Goal: Information Seeking & Learning: Learn about a topic

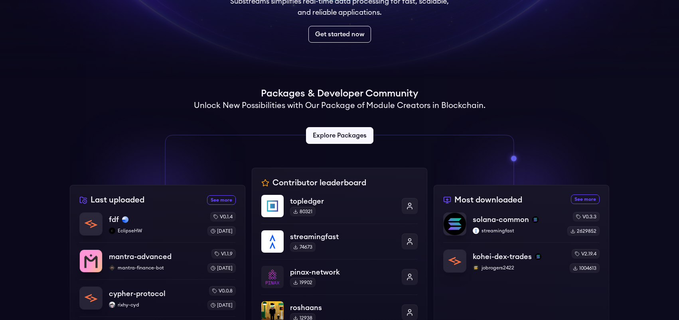
scroll to position [159, 0]
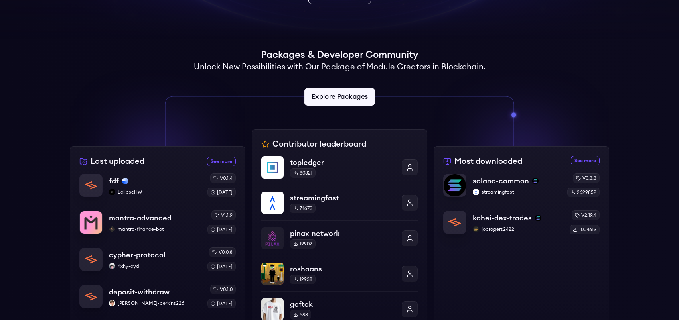
click at [331, 101] on link "Explore Packages" at bounding box center [339, 97] width 71 height 18
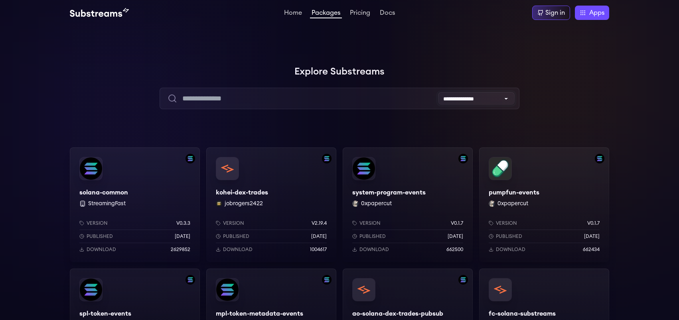
click at [459, 102] on select "**********" at bounding box center [476, 98] width 77 height 13
click at [464, 101] on select "**********" at bounding box center [476, 98] width 77 height 13
click at [575, 102] on div at bounding box center [558, 79] width 239 height 239
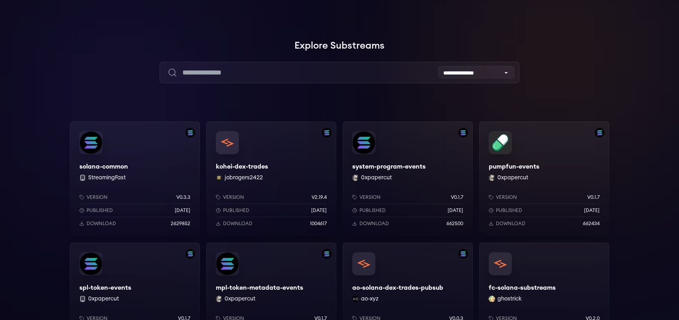
scroll to position [40, 0]
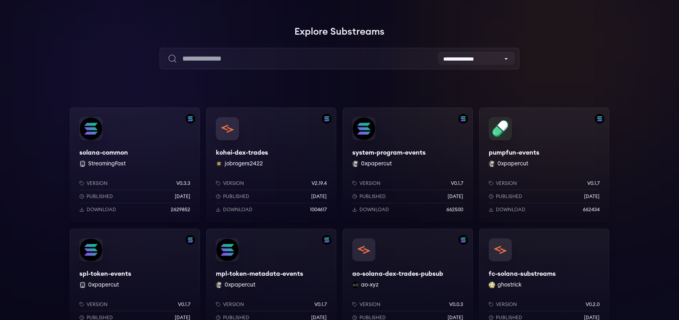
click at [299, 153] on div "kohei-dex-trades jobrogers2422 Version v2.19.4 Published 2 months ago Download …" at bounding box center [271, 165] width 130 height 115
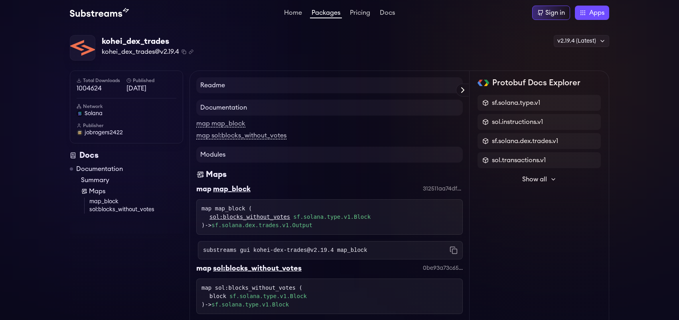
click at [103, 204] on link "map_block" at bounding box center [136, 202] width 94 height 8
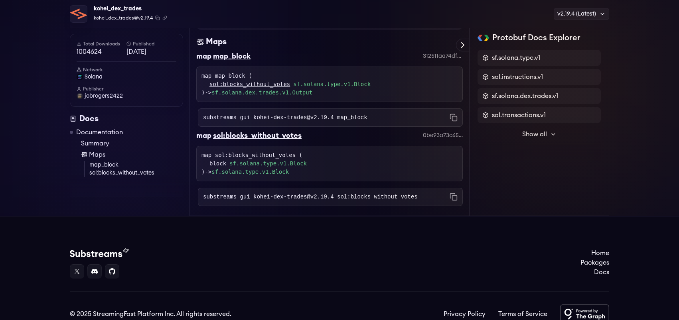
scroll to position [152, 0]
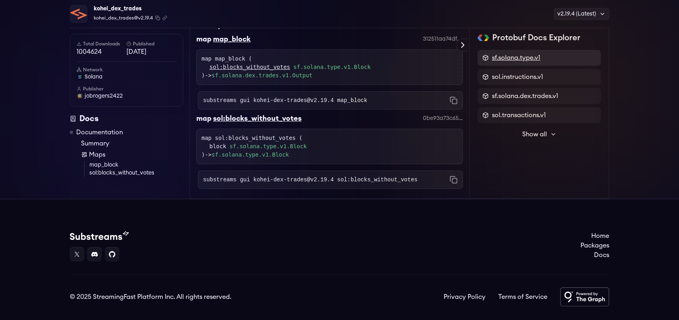
click at [526, 57] on span "sf.solana.type.v1" at bounding box center [516, 58] width 48 height 10
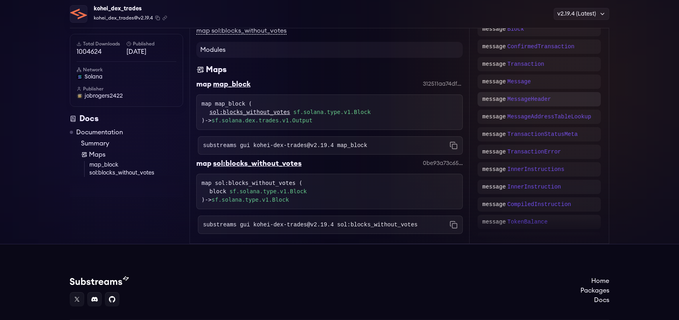
scroll to position [73, 0]
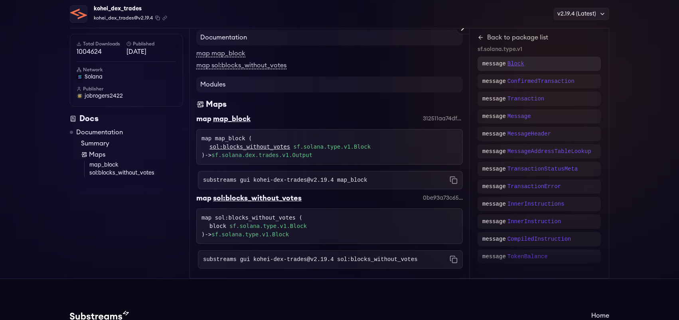
click at [512, 61] on p "Block" at bounding box center [515, 64] width 17 height 8
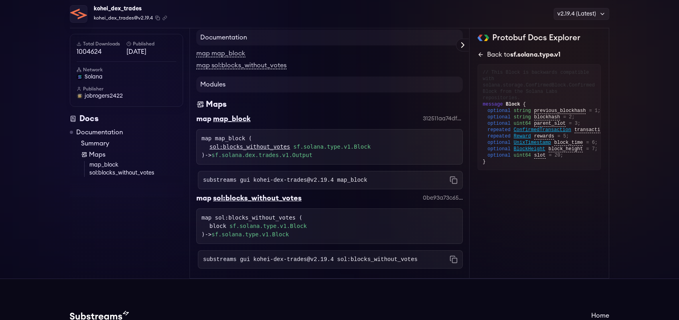
click at [481, 52] on icon at bounding box center [480, 54] width 6 height 6
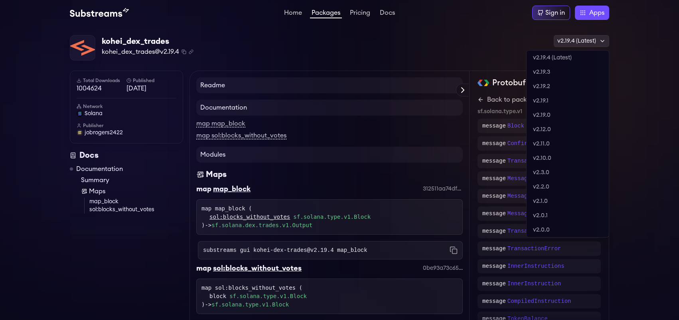
click at [575, 41] on div "v2.19.4 (Latest)" at bounding box center [580, 41] width 55 height 12
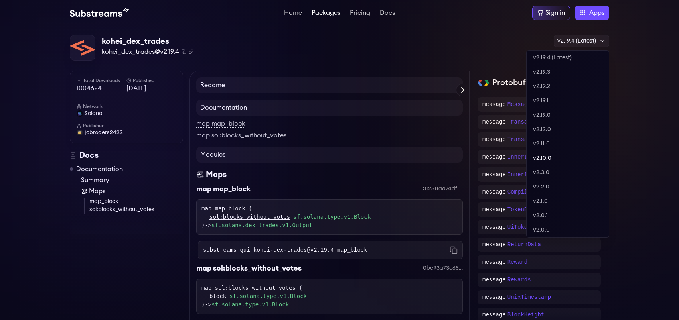
scroll to position [95, 0]
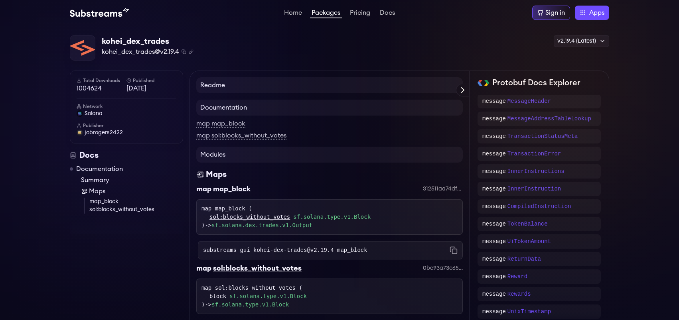
click at [366, 50] on div "kohei_dex_trades kohei_dex_trades@v2.19.4 Copied! Copied! v2.19.4 (Latest) v2.1…" at bounding box center [339, 48] width 539 height 26
click at [192, 52] on icon "Copy .spkg link to clipboard" at bounding box center [191, 51] width 5 height 5
click at [344, 41] on div "kohei_dex_trades kohei_dex_trades@v2.19.4 Copied! Copied! v2.19.4 (Latest) v2.1…" at bounding box center [339, 48] width 539 height 26
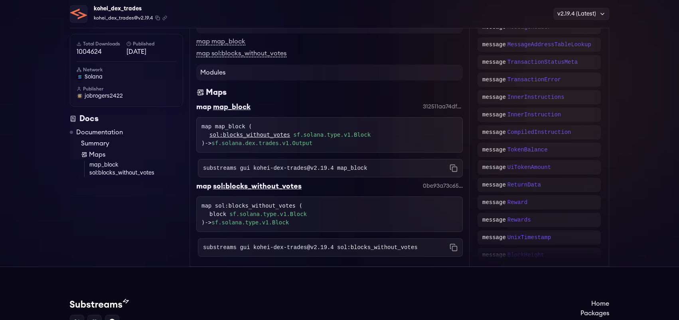
scroll to position [0, 0]
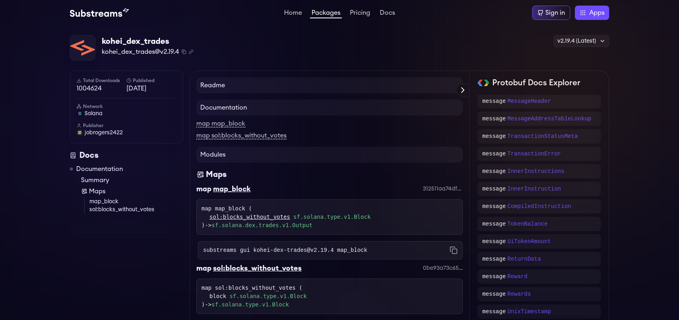
click at [107, 13] on img at bounding box center [99, 13] width 59 height 10
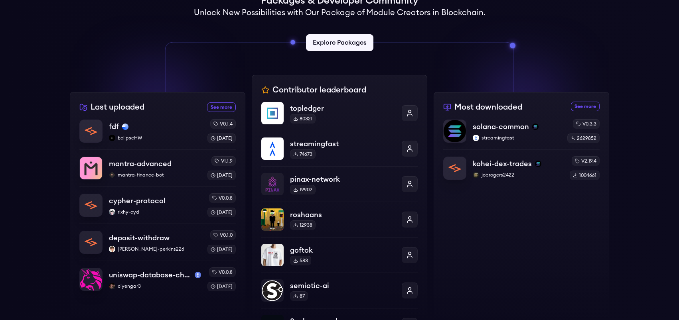
scroll to position [159, 0]
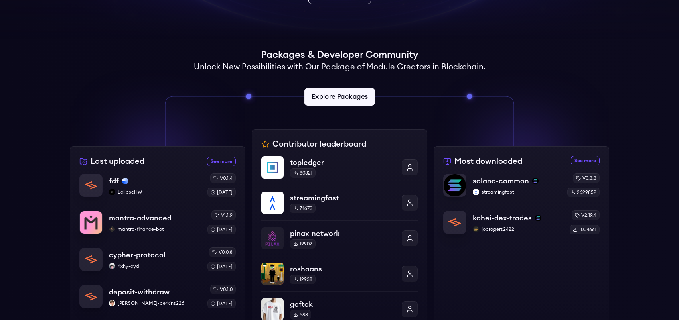
click at [339, 99] on link "Explore Packages" at bounding box center [339, 97] width 71 height 18
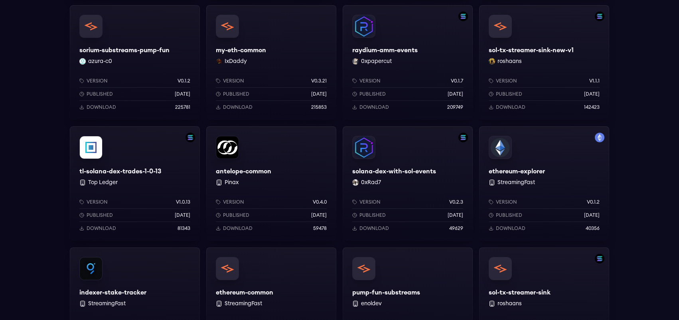
scroll to position [399, 0]
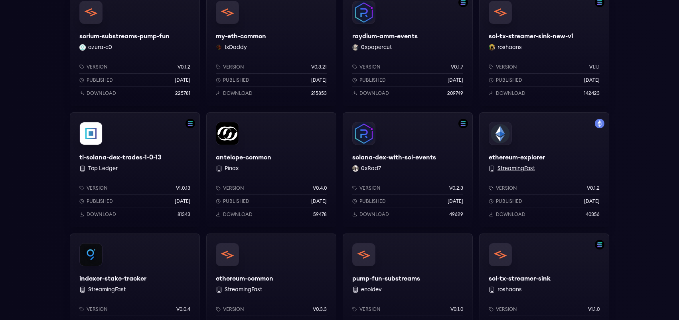
click at [519, 168] on button "StreamingFast" at bounding box center [515, 169] width 37 height 8
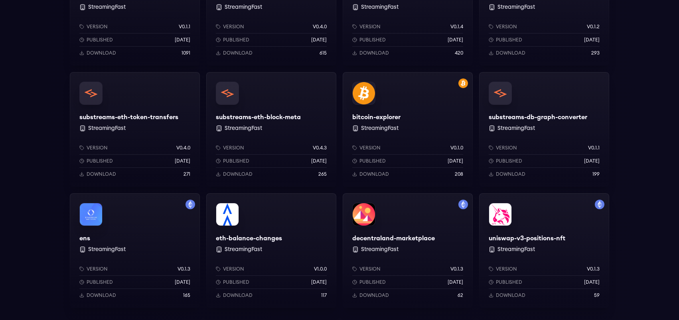
scroll to position [578, 0]
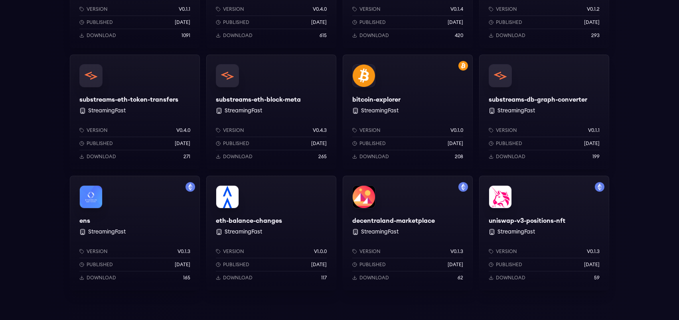
click at [83, 232] on div "ens StreamingFast Version v0.1.3 Published 1 years ago Download 165" at bounding box center [135, 233] width 130 height 115
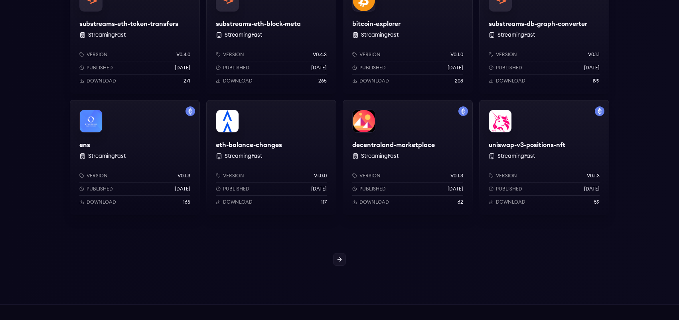
scroll to position [697, 0]
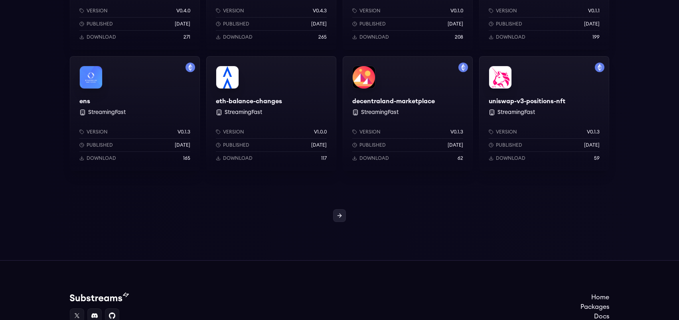
click at [344, 214] on link at bounding box center [339, 215] width 13 height 13
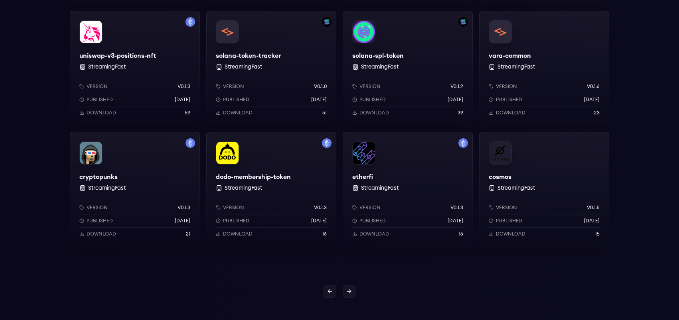
scroll to position [777, 0]
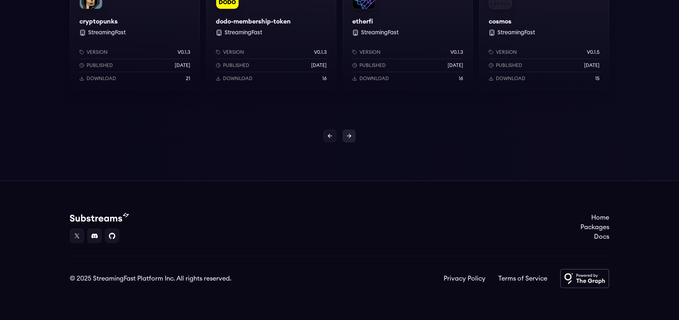
click at [345, 137] on link at bounding box center [348, 136] width 13 height 13
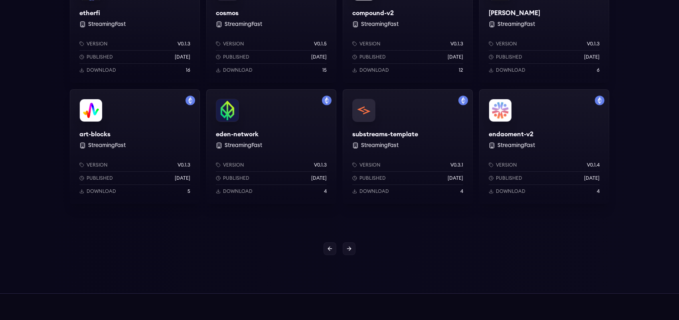
scroll to position [678, 0]
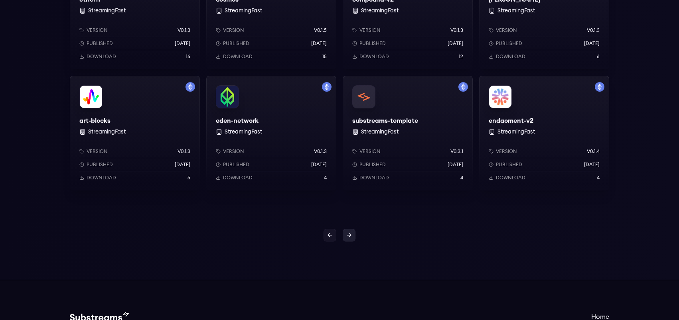
click at [351, 235] on icon at bounding box center [349, 235] width 6 height 6
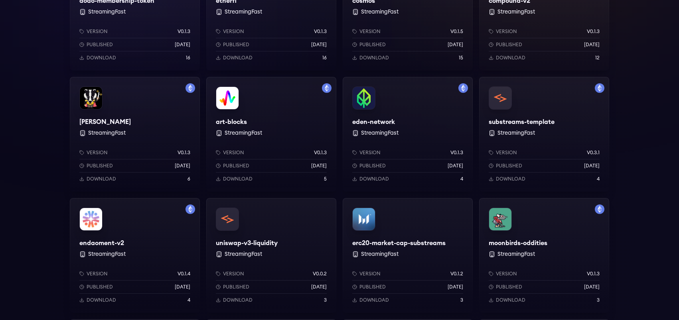
scroll to position [179, 0]
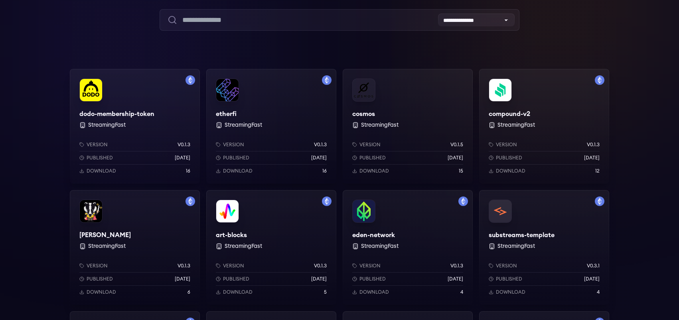
scroll to position [0, 0]
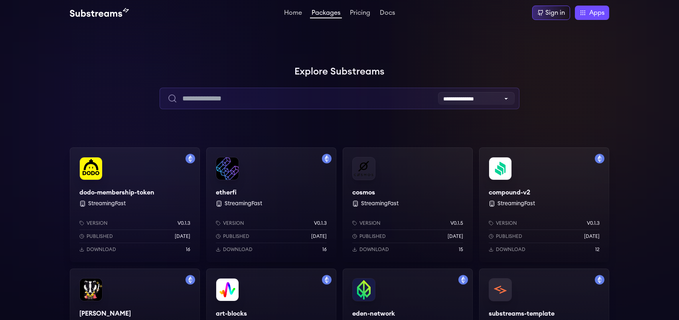
click at [266, 99] on input "text" at bounding box center [338, 99] width 359 height 22
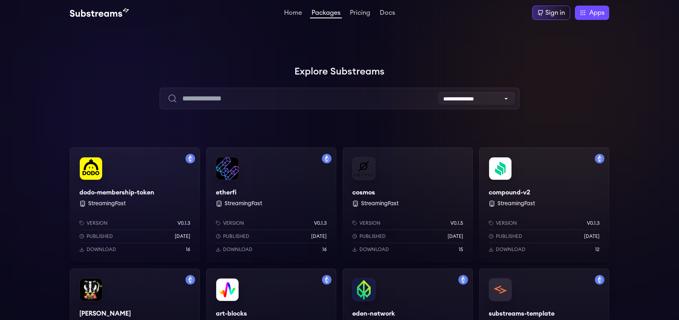
click at [591, 94] on div at bounding box center [558, 79] width 239 height 239
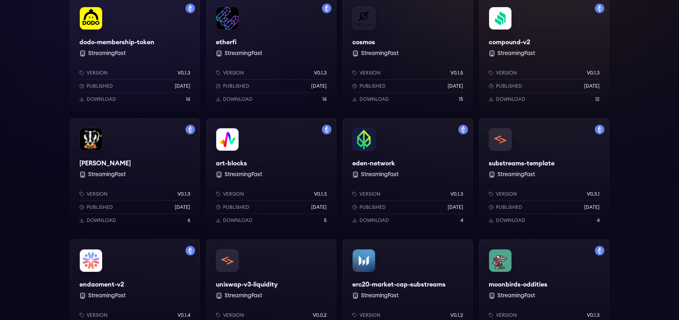
scroll to position [199, 0]
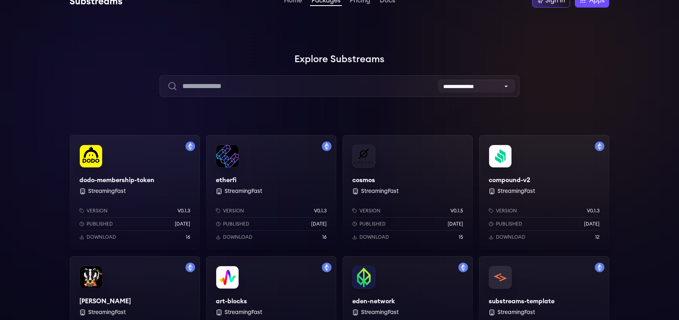
scroll to position [0, 0]
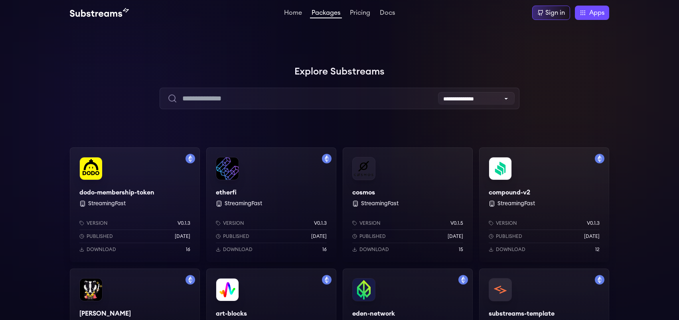
click at [574, 114] on div at bounding box center [558, 79] width 239 height 239
click at [567, 113] on div at bounding box center [558, 79] width 239 height 239
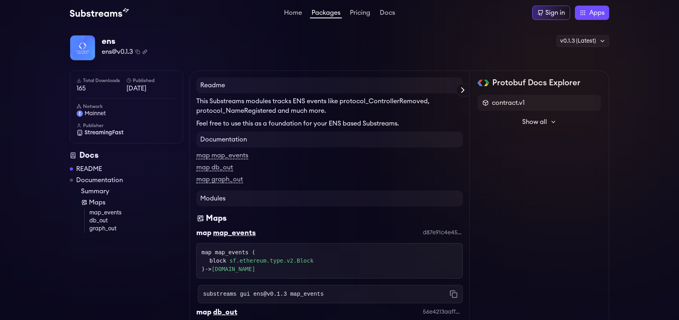
click at [144, 51] on icon "Copy .spkg link to clipboard" at bounding box center [144, 52] width 2 height 2
click at [289, 55] on div "ens ens@v0.1.3 Copied! Copied! v0.1.3 (Latest) v0.1.3 (Latest) v0.1.2 Total Dow…" at bounding box center [339, 48] width 539 height 26
click at [558, 38] on div "v0.1.3 (Latest)" at bounding box center [582, 41] width 53 height 12
click at [570, 40] on div "v0.1.3 (Latest)" at bounding box center [582, 41] width 53 height 12
click at [454, 48] on div "ens ens@v0.1.3 Copied! Copied! v0.1.3 (Latest) v0.1.3 (Latest) v0.1.2 Total Dow…" at bounding box center [339, 48] width 539 height 26
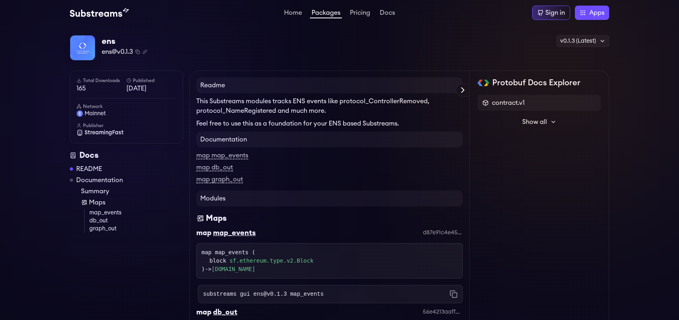
click at [538, 121] on span "Show all" at bounding box center [534, 122] width 25 height 10
